Goal: Navigation & Orientation: Find specific page/section

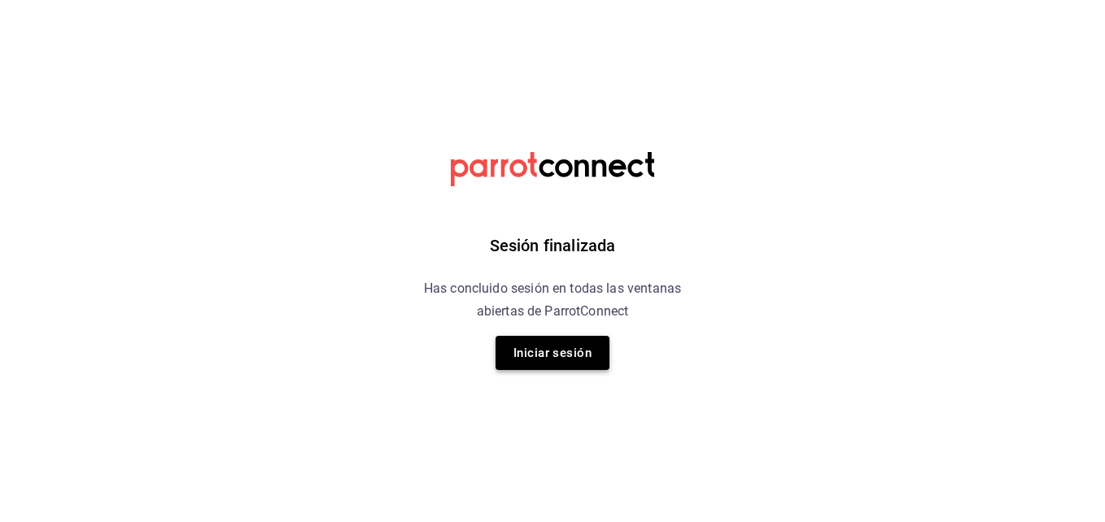
click at [582, 351] on button "Iniciar sesión" at bounding box center [552, 353] width 114 height 34
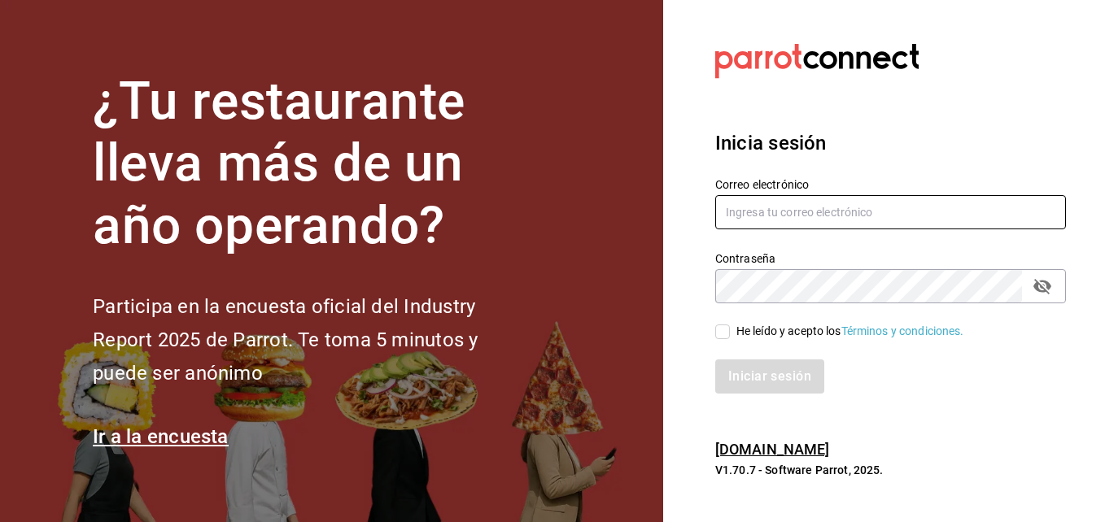
type input "[PERSON_NAME][EMAIL_ADDRESS][PERSON_NAME][DOMAIN_NAME]"
click at [727, 328] on input "He leído y acepto los Términos y condiciones." at bounding box center [722, 332] width 15 height 15
checkbox input "true"
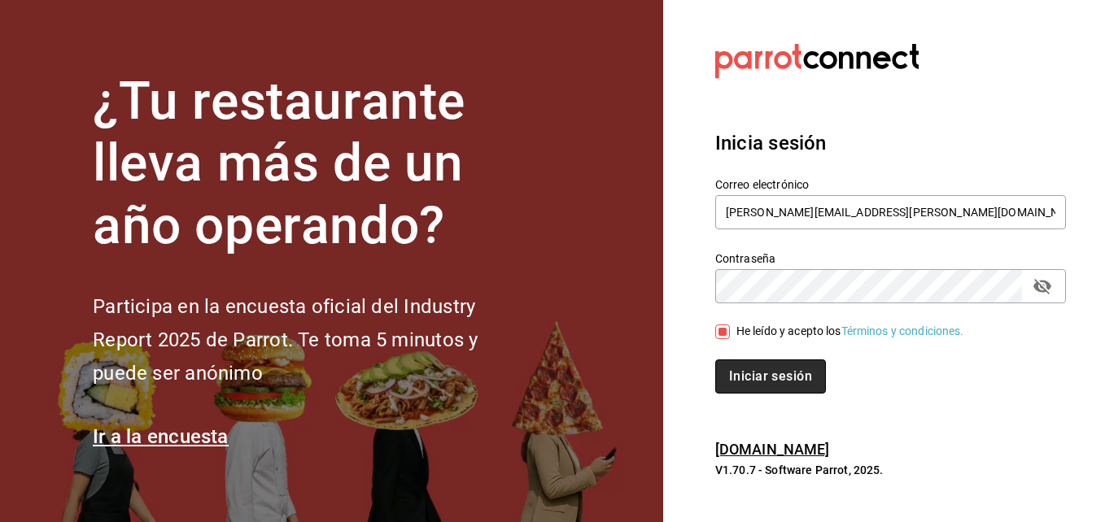
click at [789, 369] on button "Iniciar sesión" at bounding box center [770, 377] width 111 height 34
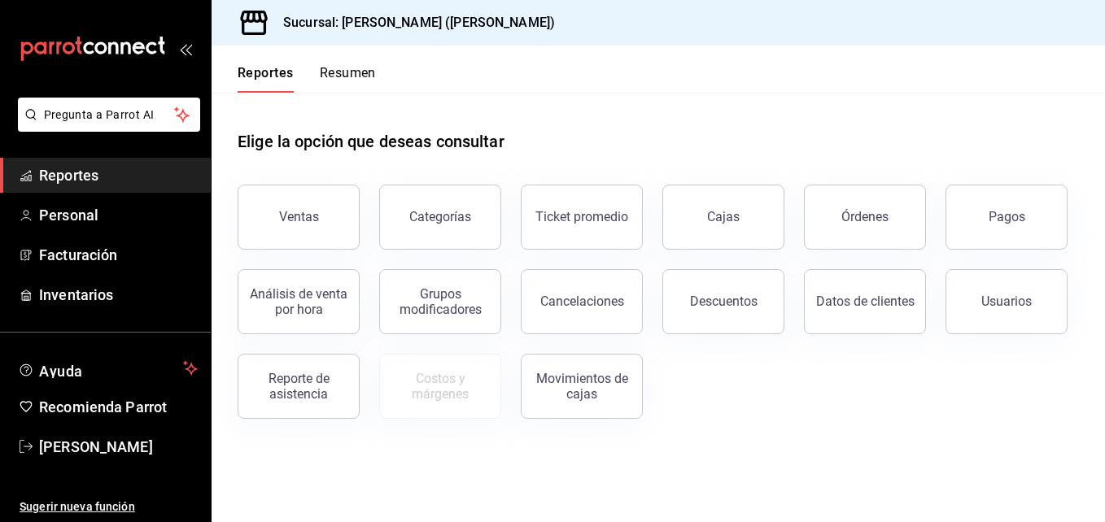
click at [342, 70] on button "Resumen" at bounding box center [348, 79] width 56 height 28
